Goal: Task Accomplishment & Management: Manage account settings

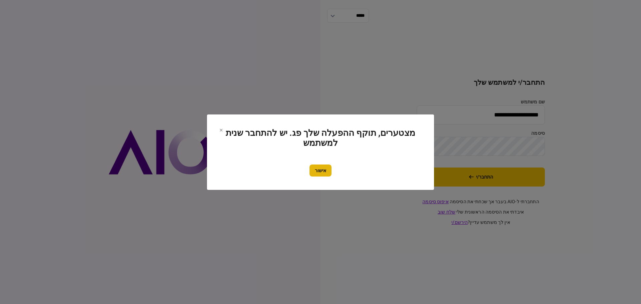
click at [319, 172] on button "אישור" at bounding box center [320, 171] width 22 height 12
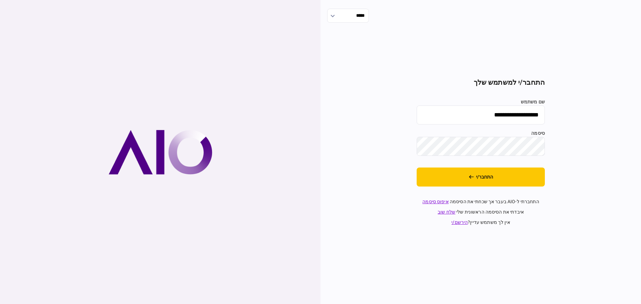
click at [453, 116] on input "**********" at bounding box center [481, 114] width 128 height 19
type input "*******"
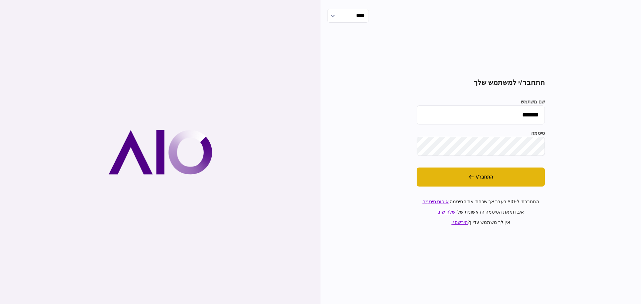
click at [449, 176] on button "התחבר/י" at bounding box center [481, 177] width 128 height 19
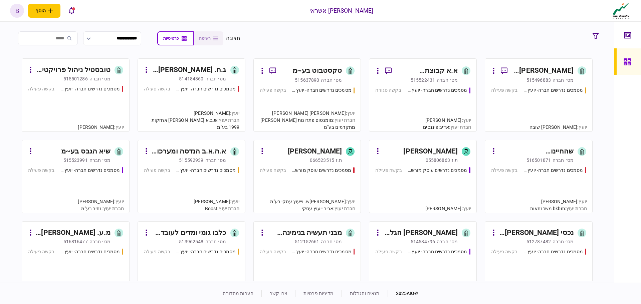
click at [198, 99] on div "מסמכים נדרשים חברה- יועץ - תהליך חברה בקשה פעילה" at bounding box center [191, 105] width 95 height 40
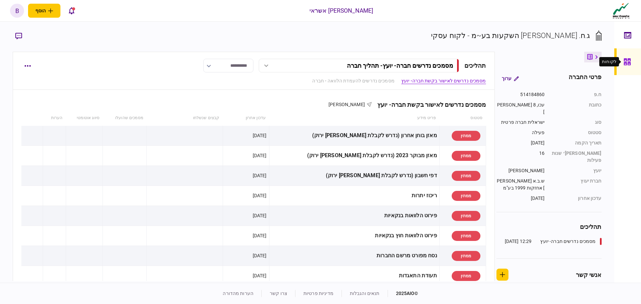
click at [625, 63] on icon at bounding box center [626, 61] width 7 height 7
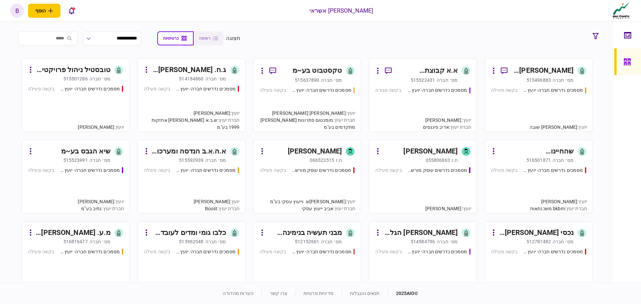
click at [411, 102] on div "מסמכים נדרשים חברה- יועץ - תהליך חברה בקשה סגורה" at bounding box center [422, 106] width 95 height 39
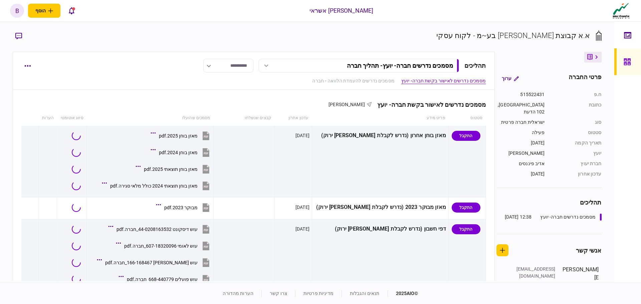
click at [631, 65] on div at bounding box center [628, 61] width 11 height 27
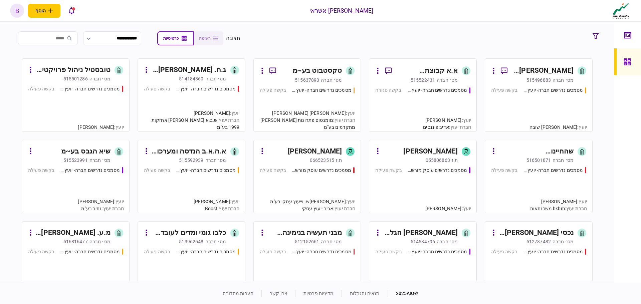
click at [294, 107] on div "מסמכים נדרשים חברה- יועץ - תהליך חברה בקשה פעילה" at bounding box center [307, 106] width 95 height 39
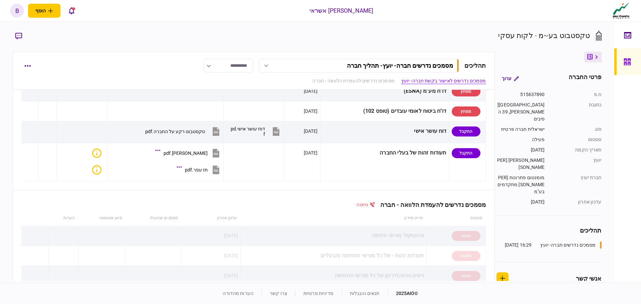
scroll to position [300, 0]
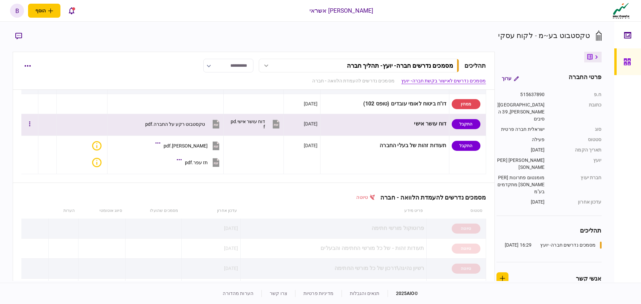
click at [265, 124] on div "דוח עושר אישי.pdf" at bounding box center [246, 124] width 35 height 11
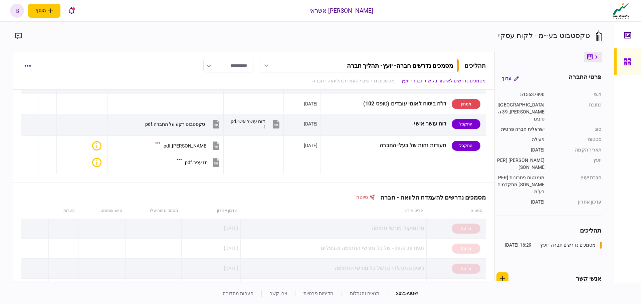
click at [633, 65] on div at bounding box center [628, 61] width 11 height 27
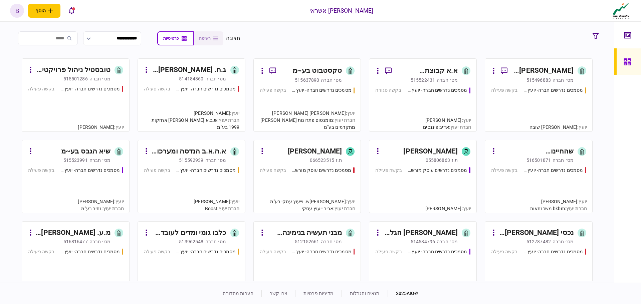
drag, startPoint x: 49, startPoint y: 37, endPoint x: 48, endPoint y: 41, distance: 4.9
click at [49, 37] on input "search" at bounding box center [48, 38] width 60 height 14
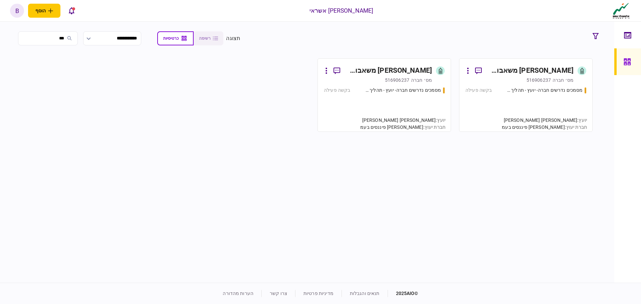
type input "***"
click at [483, 112] on div "מסמכים נדרשים חברה- יועץ - תהליך חברה בקשה פעילה" at bounding box center [525, 106] width 121 height 39
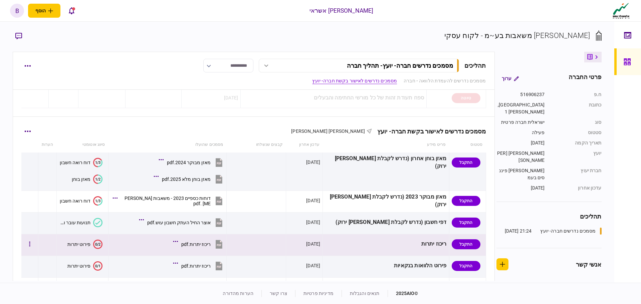
scroll to position [134, 0]
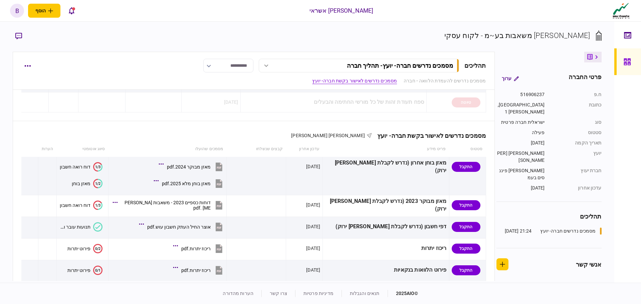
click at [623, 66] on link at bounding box center [627, 61] width 27 height 27
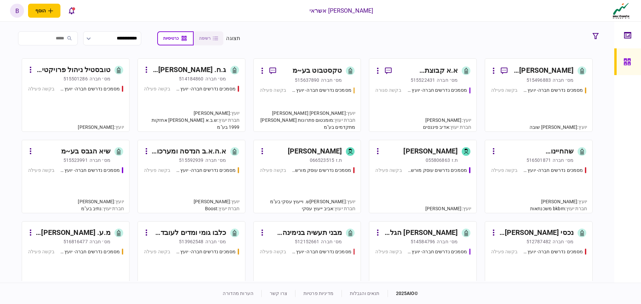
click at [548, 106] on div "מסמכים נדרשים חברה- יועץ - תהליך חברה בקשה פעילה" at bounding box center [538, 106] width 95 height 39
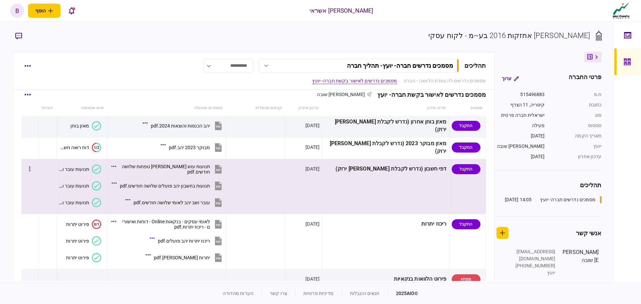
scroll to position [167, 0]
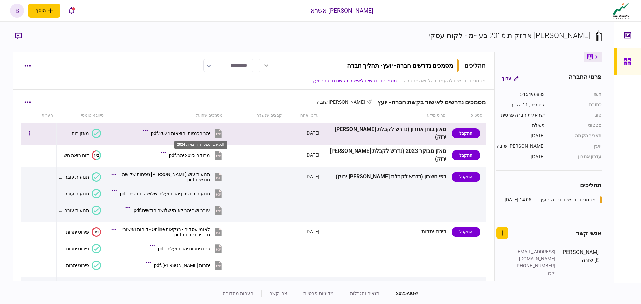
click at [210, 133] on div "יהב הכנסות והוצאות 2024.pdf" at bounding box center [180, 133] width 59 height 5
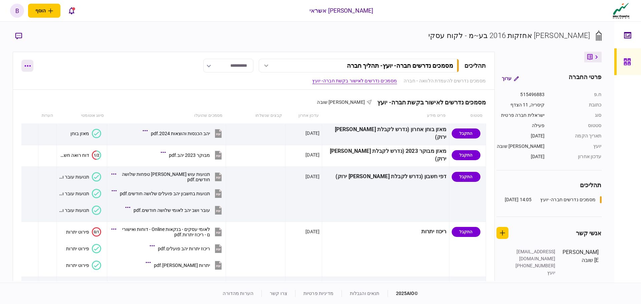
click at [25, 64] on button "button" at bounding box center [27, 66] width 12 height 12
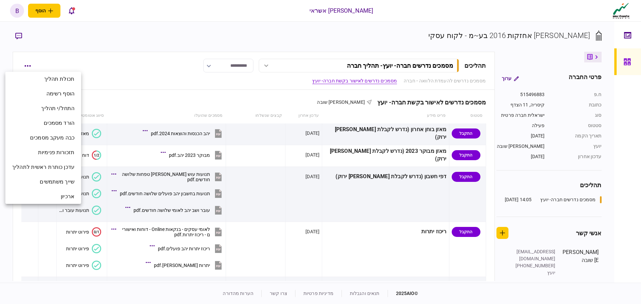
click at [19, 41] on div at bounding box center [320, 152] width 641 height 304
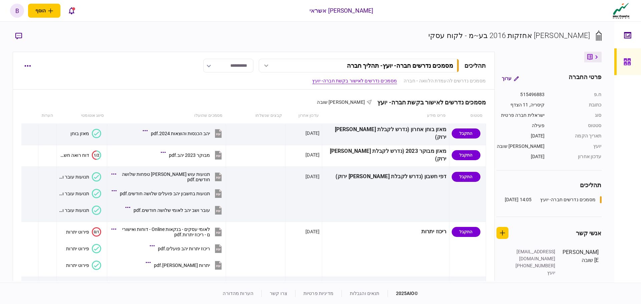
click at [18, 37] on div "תכולת תהליך הוסף רשימה התחל/י תהליך הורד מסמכים כבה מעקב מסמכים תזכורות פנימיות…" at bounding box center [320, 152] width 641 height 304
click at [18, 36] on icon "button" at bounding box center [18, 36] width 7 height 7
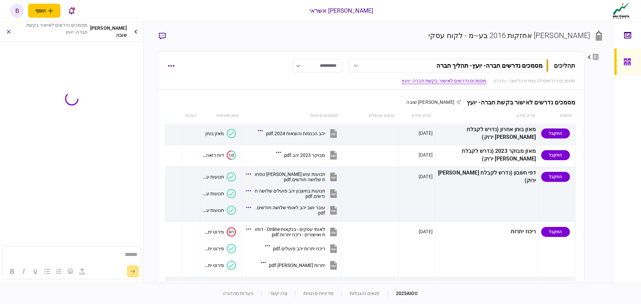
scroll to position [0, 0]
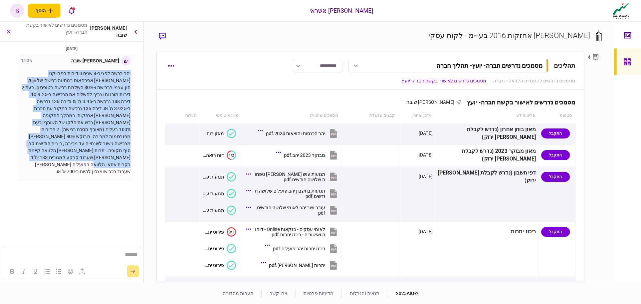
drag, startPoint x: 65, startPoint y: 159, endPoint x: 133, endPoint y: 74, distance: 108.1
click at [133, 74] on div "ש [PERSON_NAME] שובה 14:05 יהב רכשה לפני כ-4 שנים 3 דירות בפרויקט [PERSON_NAME]…" at bounding box center [76, 117] width 116 height 126
copy p "יהב רכשה לפני כ-4 שנים 3 דירות בפרויקט [PERSON_NAME] אפרהאוס במתווה רכישה של 20…"
click at [129, 178] on section "[DATE] ש [PERSON_NAME] שובה 14:05 יהב רכשה לפני כ-4 שנים 3 דירות בפרויקט [PERSO…" at bounding box center [71, 130] width 143 height 171
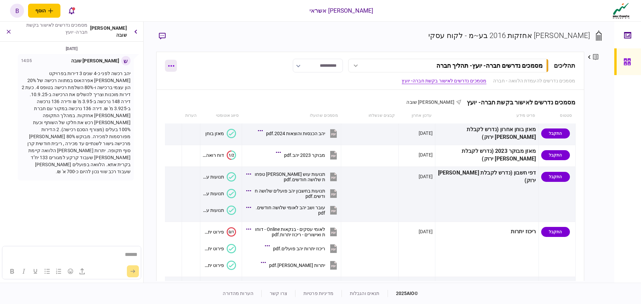
click at [171, 67] on button "button" at bounding box center [171, 66] width 12 height 12
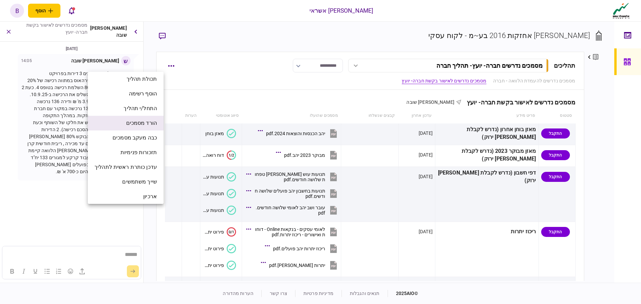
click at [145, 122] on span "הורד מסמכים" at bounding box center [141, 123] width 31 height 8
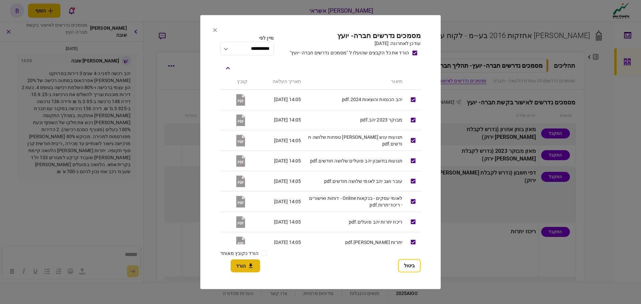
click at [253, 265] on icon "button" at bounding box center [251, 266] width 8 height 6
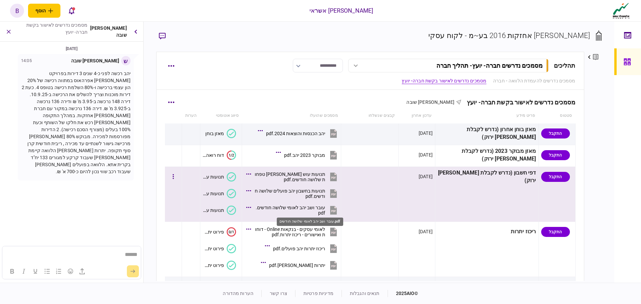
click at [325, 209] on div "עובר ושב יהב לאומי שלושה חודשים.pdf" at bounding box center [289, 210] width 71 height 11
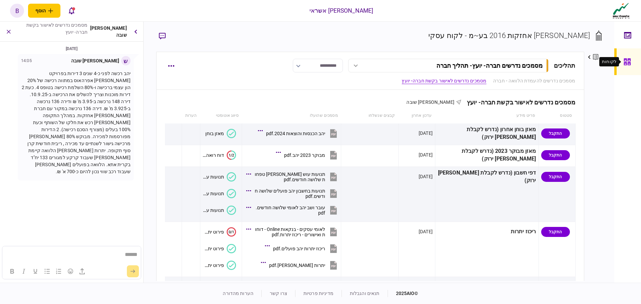
click at [629, 64] on icon at bounding box center [626, 62] width 7 height 8
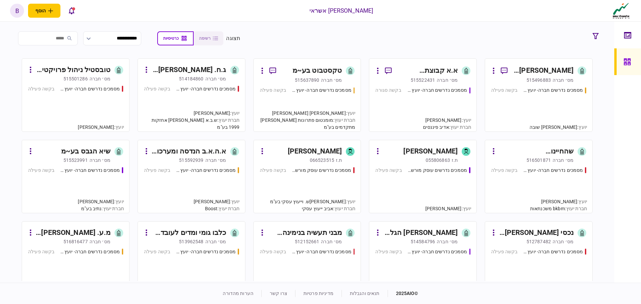
click at [512, 102] on div "מסמכים נדרשים חברה- יועץ - תהליך חברה בקשה פעילה" at bounding box center [538, 106] width 95 height 39
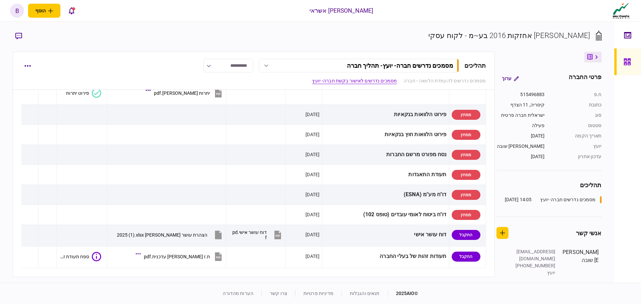
scroll to position [367, 0]
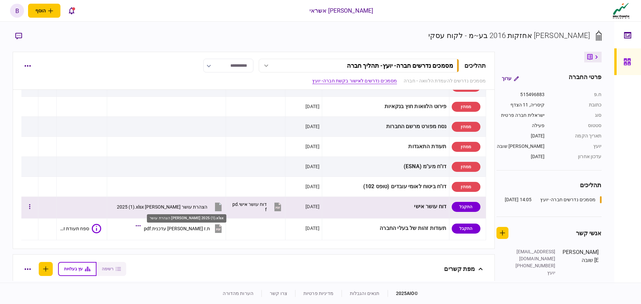
click at [196, 207] on div "הצהרת עושר [PERSON_NAME] 2025 (1).xlsx" at bounding box center [162, 206] width 90 height 5
